Goal: Task Accomplishment & Management: Complete application form

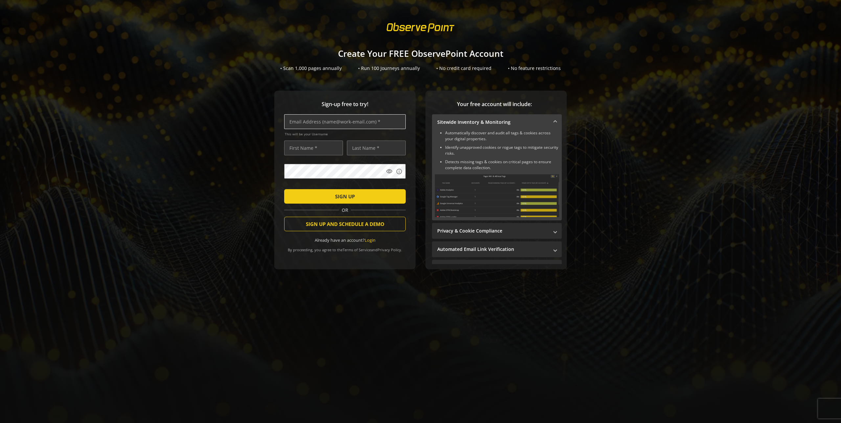
click at [325, 124] on input "text" at bounding box center [345, 121] width 122 height 15
type input "[PERSON_NAME][EMAIL_ADDRESS][PERSON_NAME][DOMAIN_NAME]"
type input "[PERSON_NAME]"
type input "Mostafa"
click at [371, 198] on span "submit" at bounding box center [345, 197] width 122 height 16
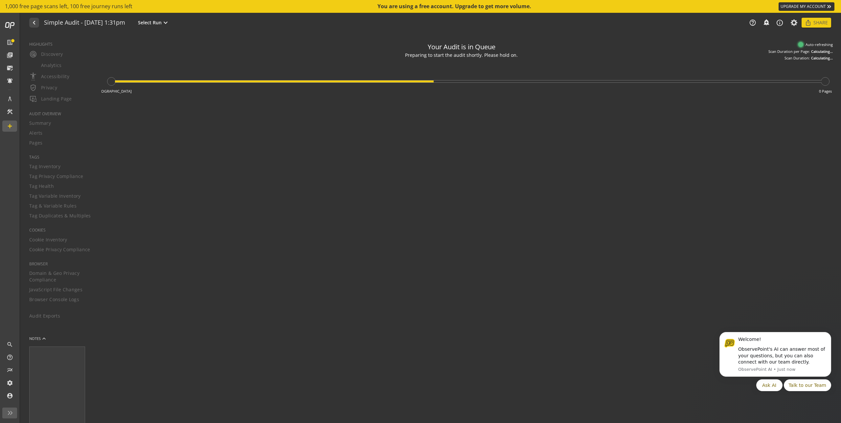
type textarea "Notes can include: -a description of what this audit is validating -changes in …"
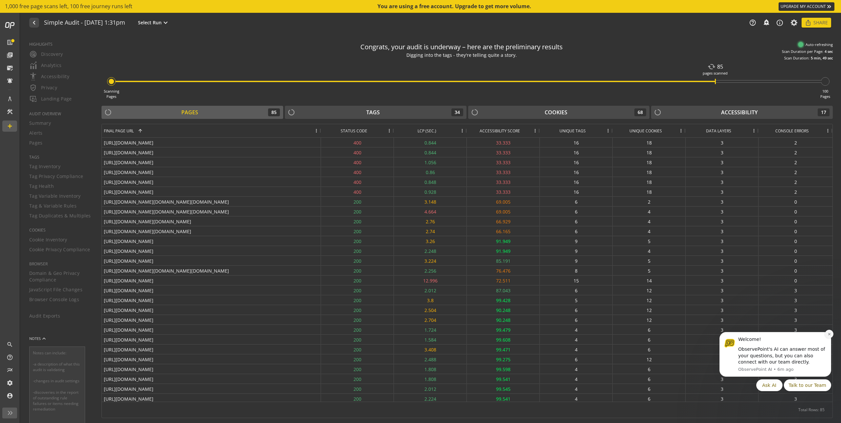
click at [827, 333] on icon "Dismiss notification" at bounding box center [829, 334] width 4 height 4
